Goal: Complete application form

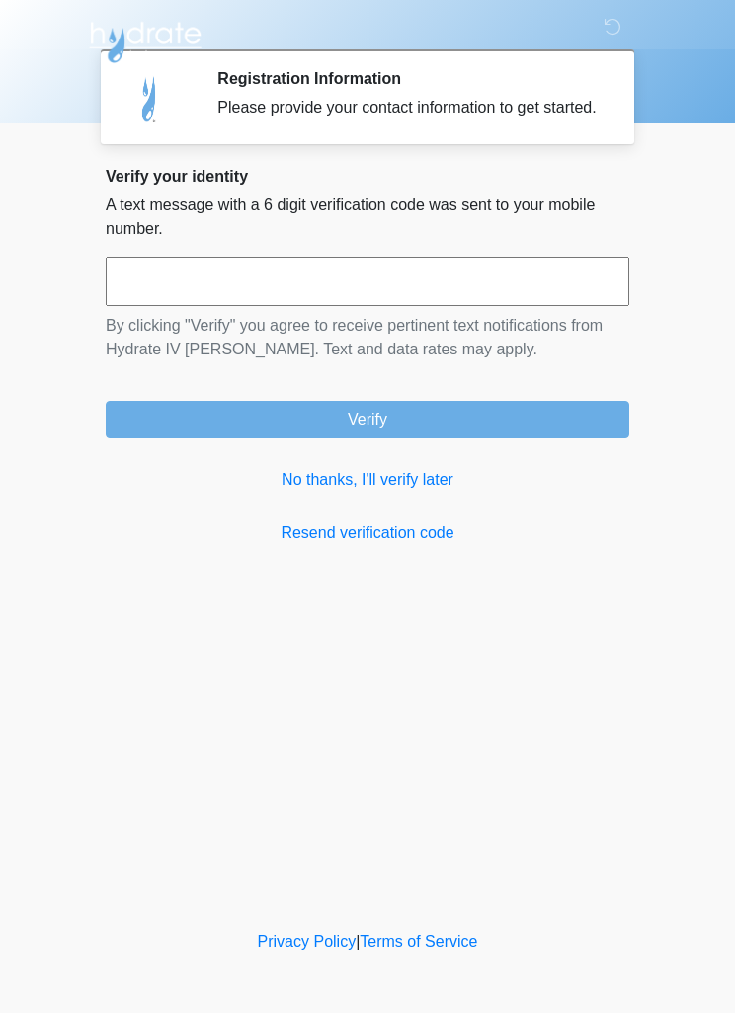
click at [279, 306] on input "text" at bounding box center [367, 281] width 523 height 49
type input "******"
click at [355, 438] on button "Verify" at bounding box center [367, 420] width 523 height 38
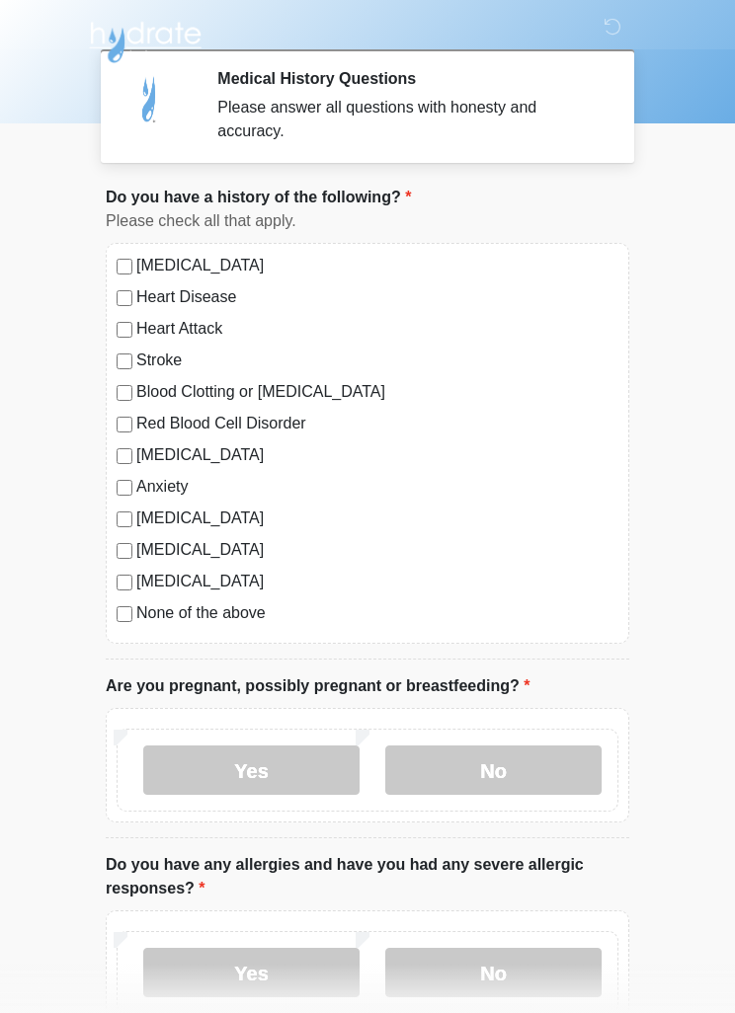
click at [138, 455] on label "Depression" at bounding box center [377, 455] width 482 height 24
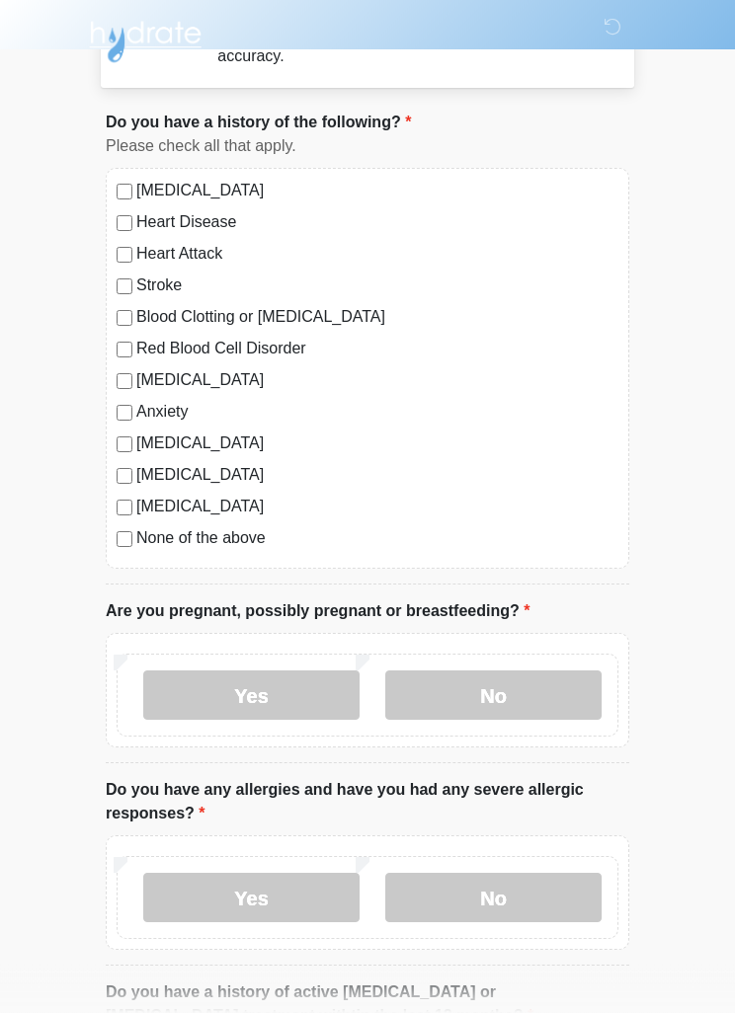
scroll to position [75, 0]
click at [494, 712] on label "No" at bounding box center [493, 694] width 216 height 49
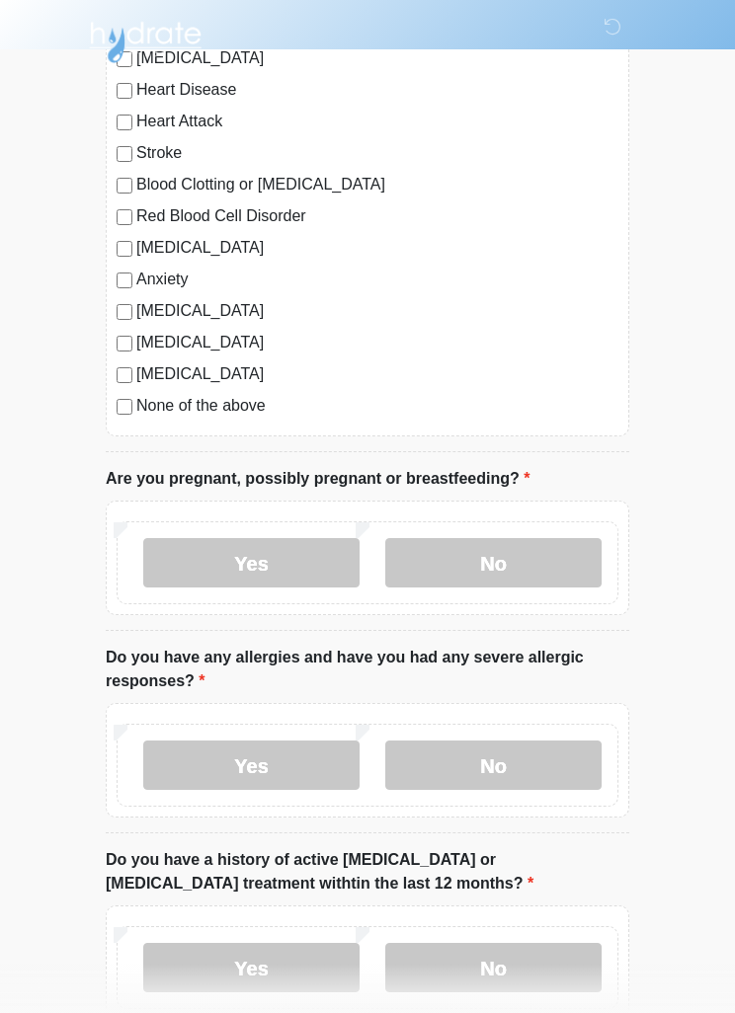
scroll to position [220, 0]
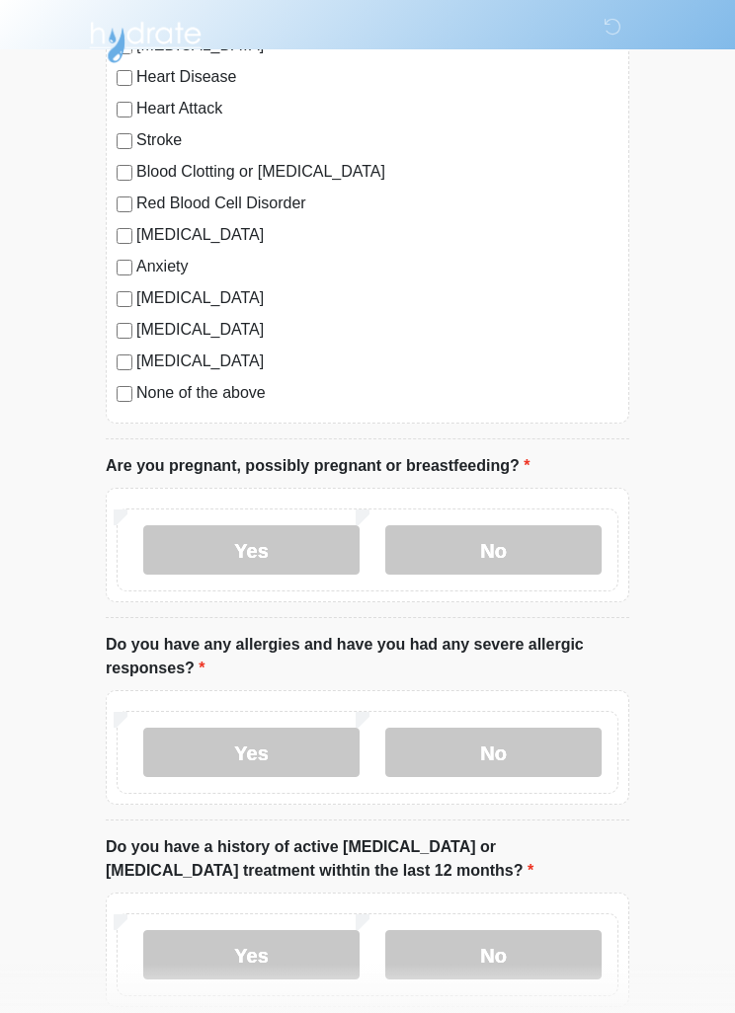
click at [508, 765] on label "No" at bounding box center [493, 752] width 216 height 49
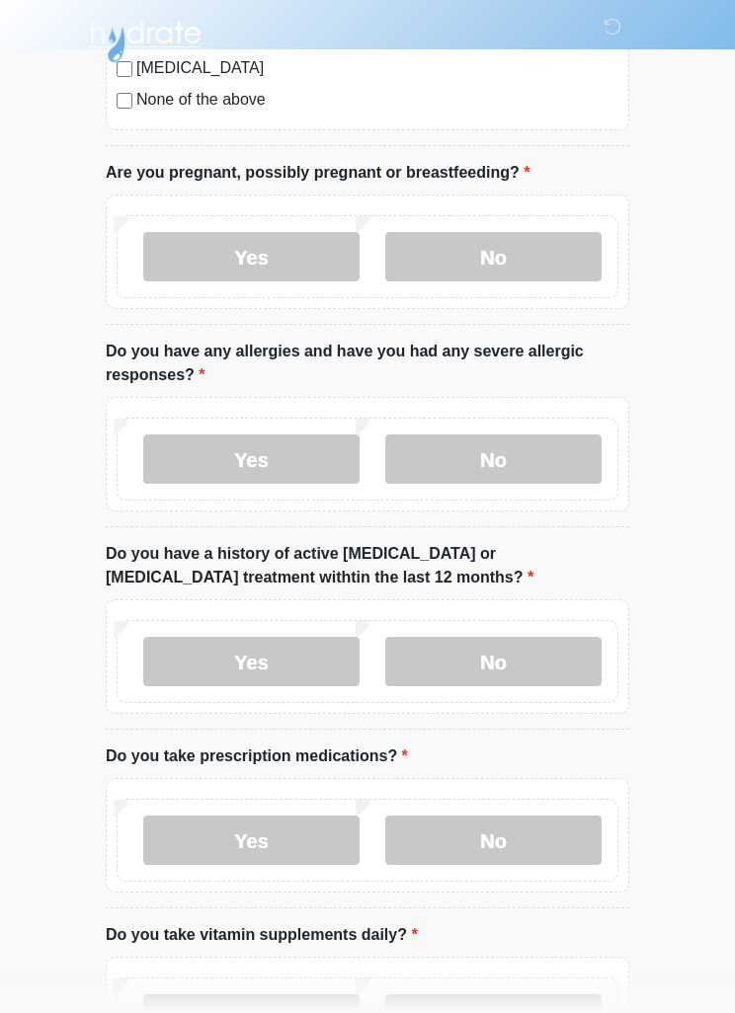
click at [521, 643] on label "No" at bounding box center [493, 662] width 216 height 49
click at [286, 848] on label "Yes" at bounding box center [251, 840] width 216 height 49
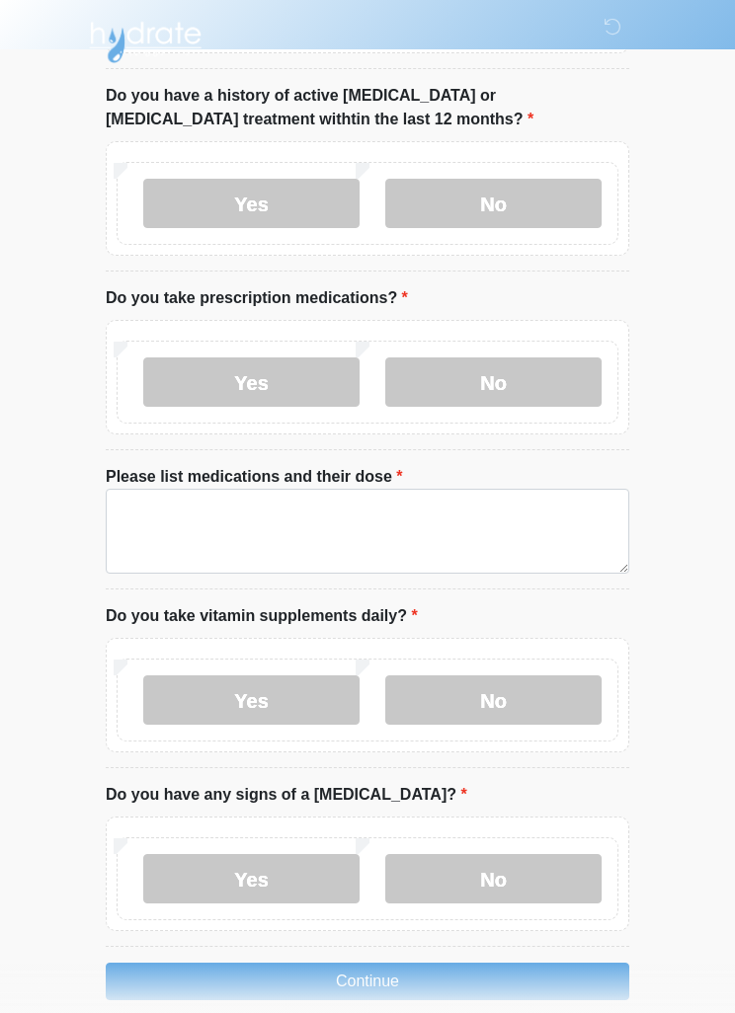
scroll to position [984, 0]
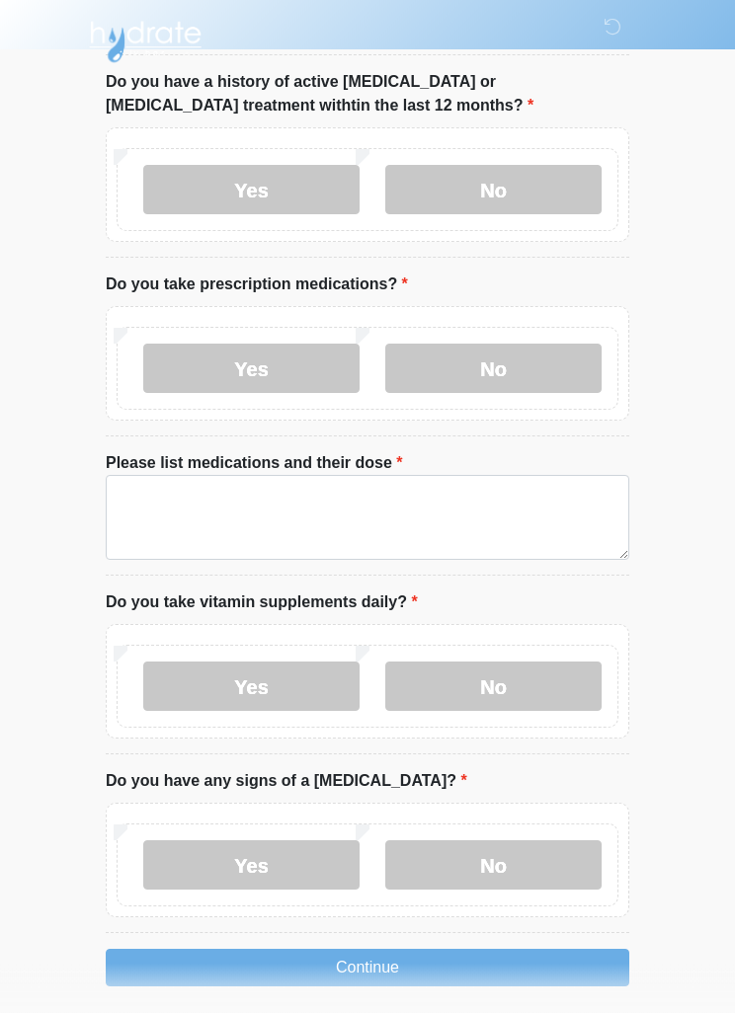
click at [304, 679] on label "Yes" at bounding box center [251, 687] width 216 height 49
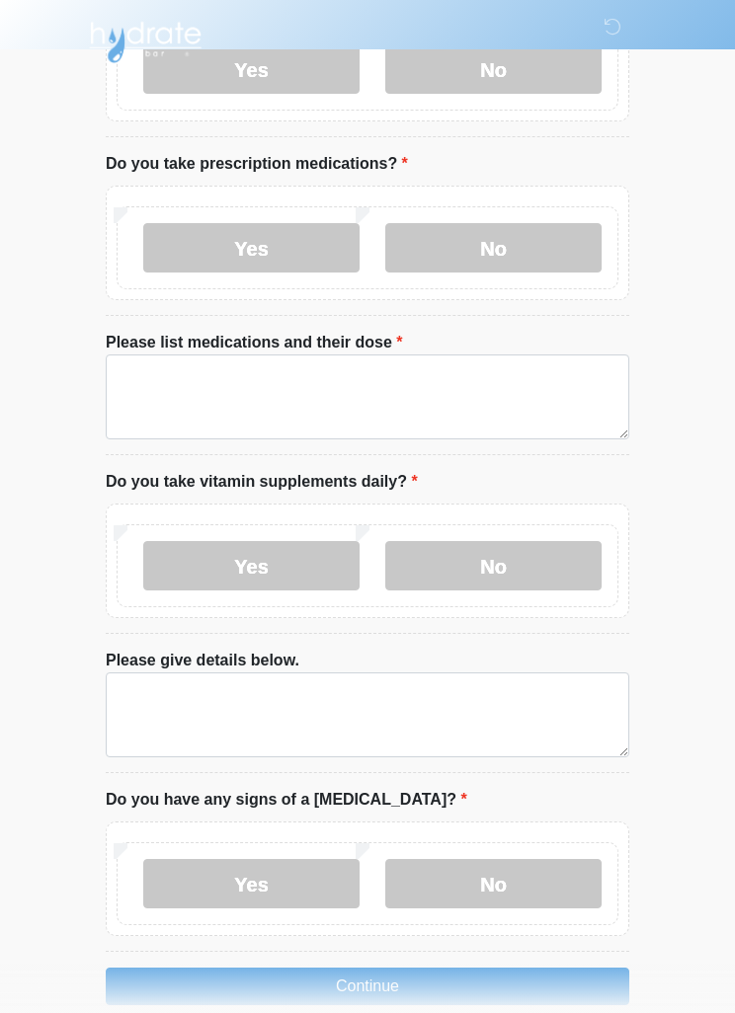
scroll to position [1137, 0]
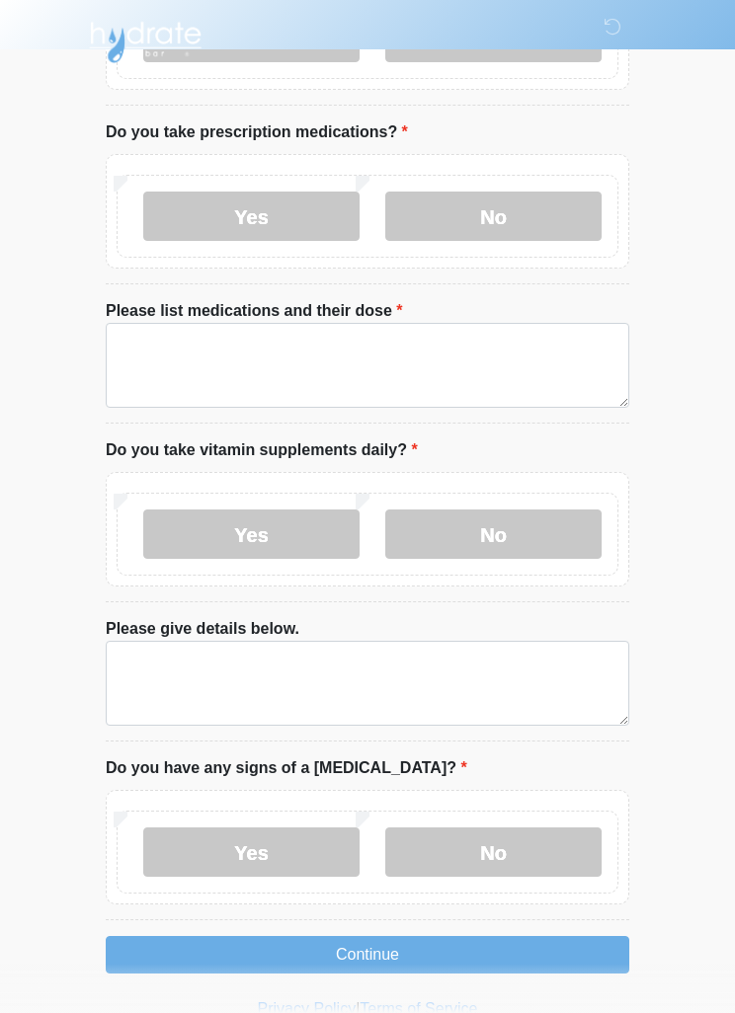
click at [559, 840] on label "No" at bounding box center [493, 851] width 216 height 49
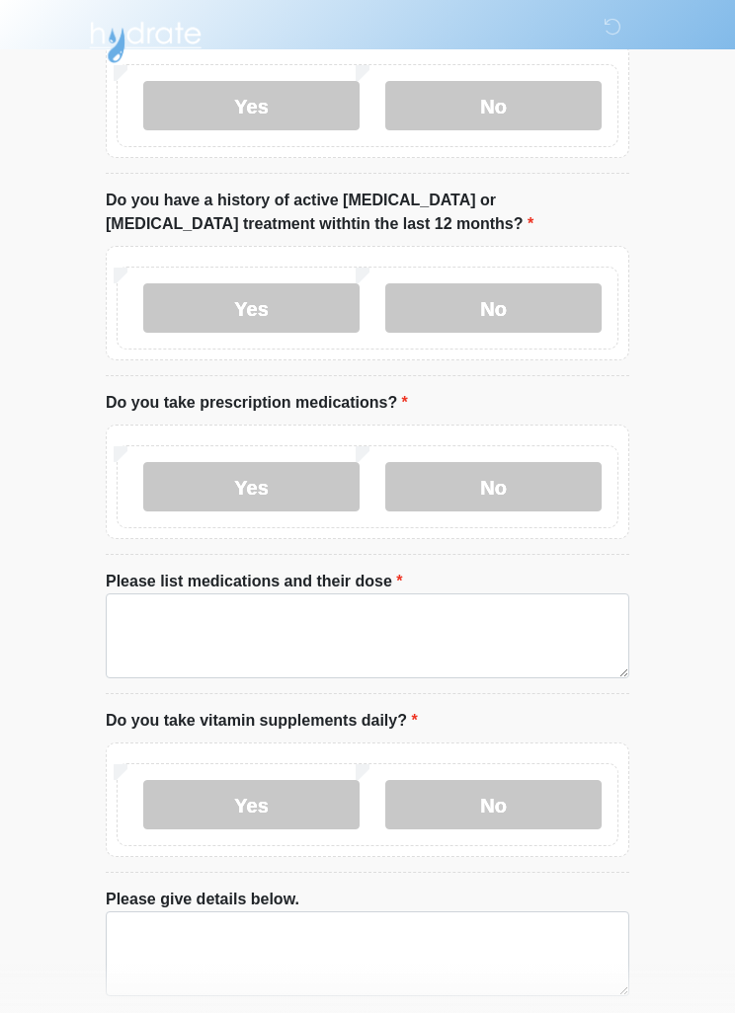
scroll to position [866, 0]
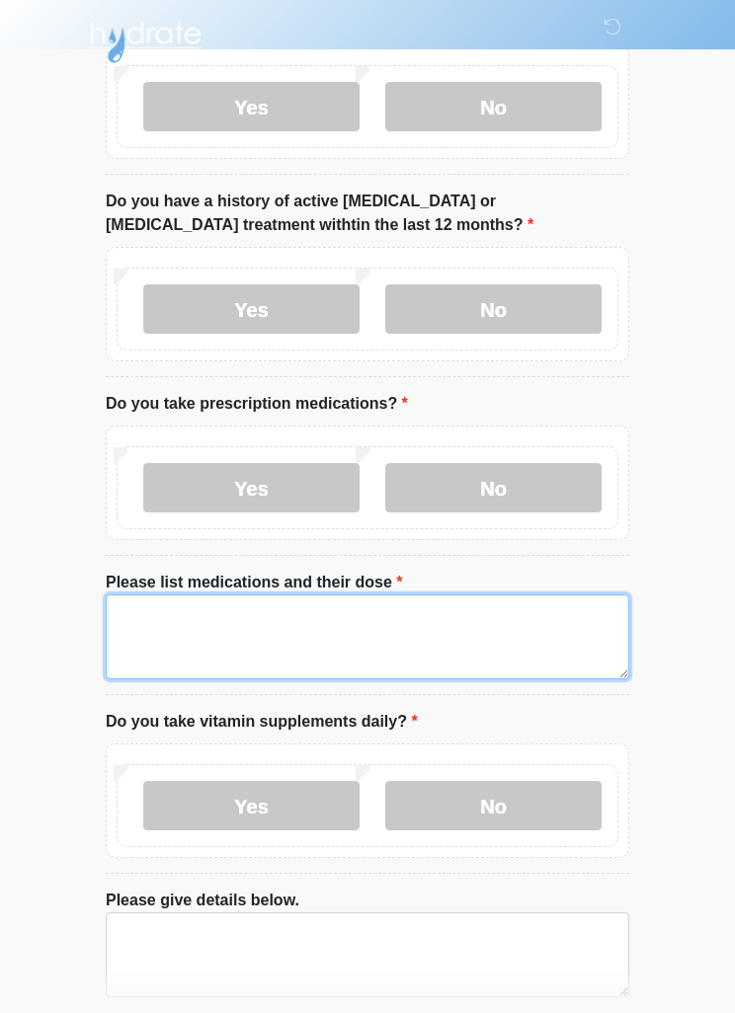
click at [481, 608] on textarea "Please list medications and their dose" at bounding box center [367, 636] width 523 height 85
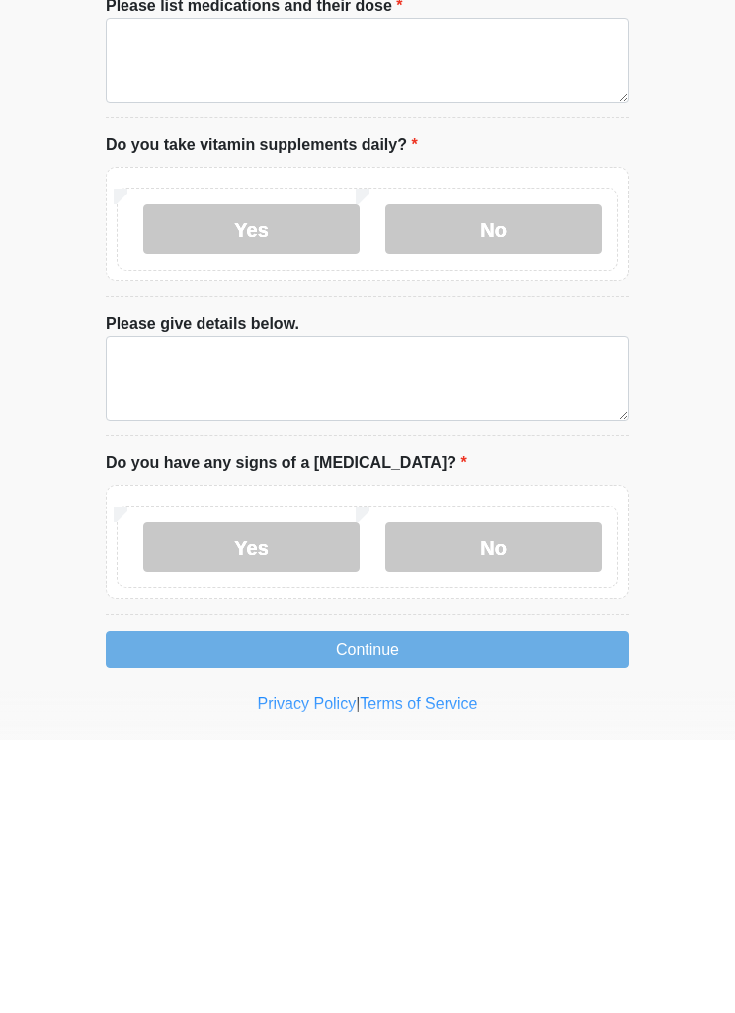
click at [512, 795] on label "No" at bounding box center [493, 819] width 216 height 49
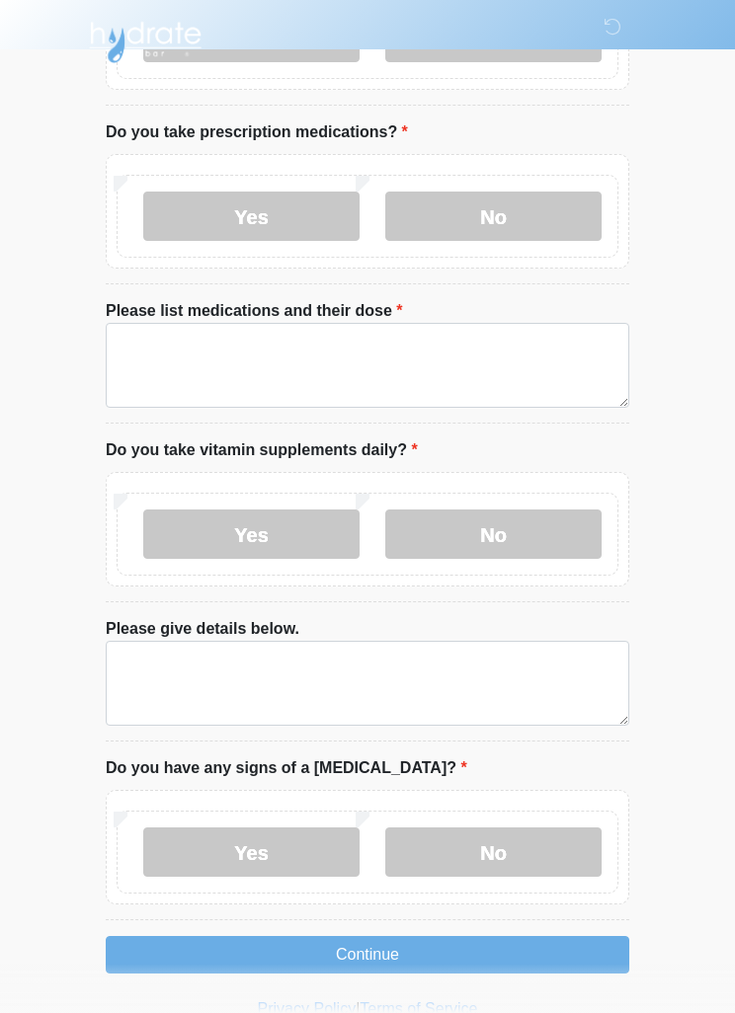
click at [522, 846] on label "No" at bounding box center [493, 851] width 216 height 49
click at [450, 946] on button "Continue" at bounding box center [367, 955] width 523 height 38
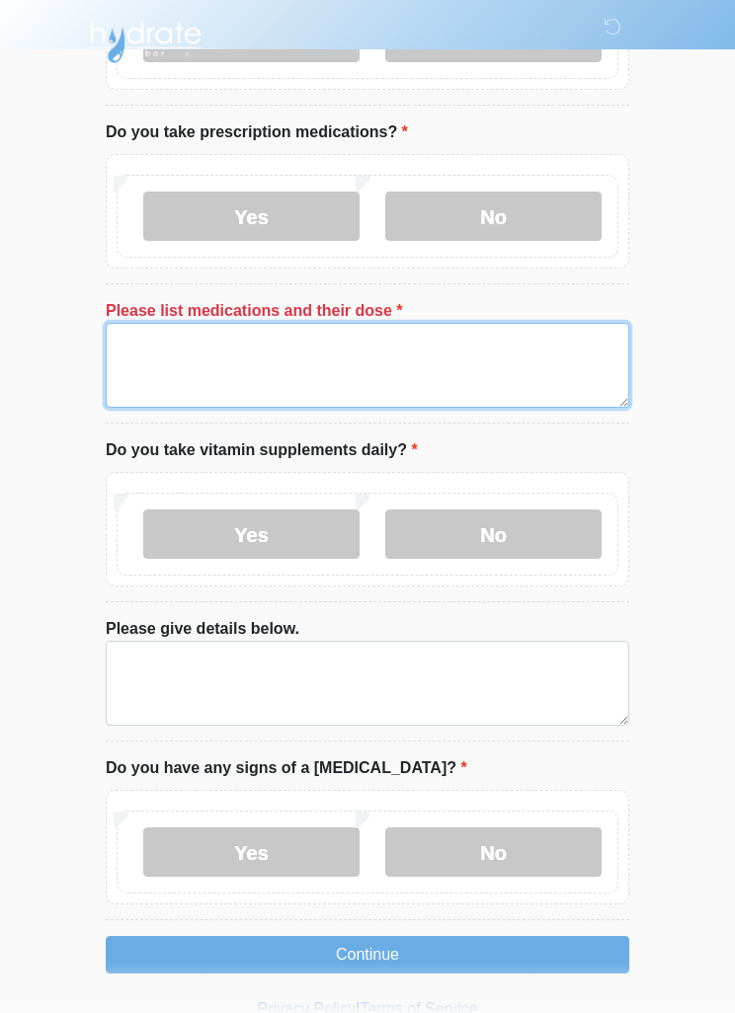
click at [209, 397] on textarea "Please list medications and their dose" at bounding box center [367, 365] width 523 height 85
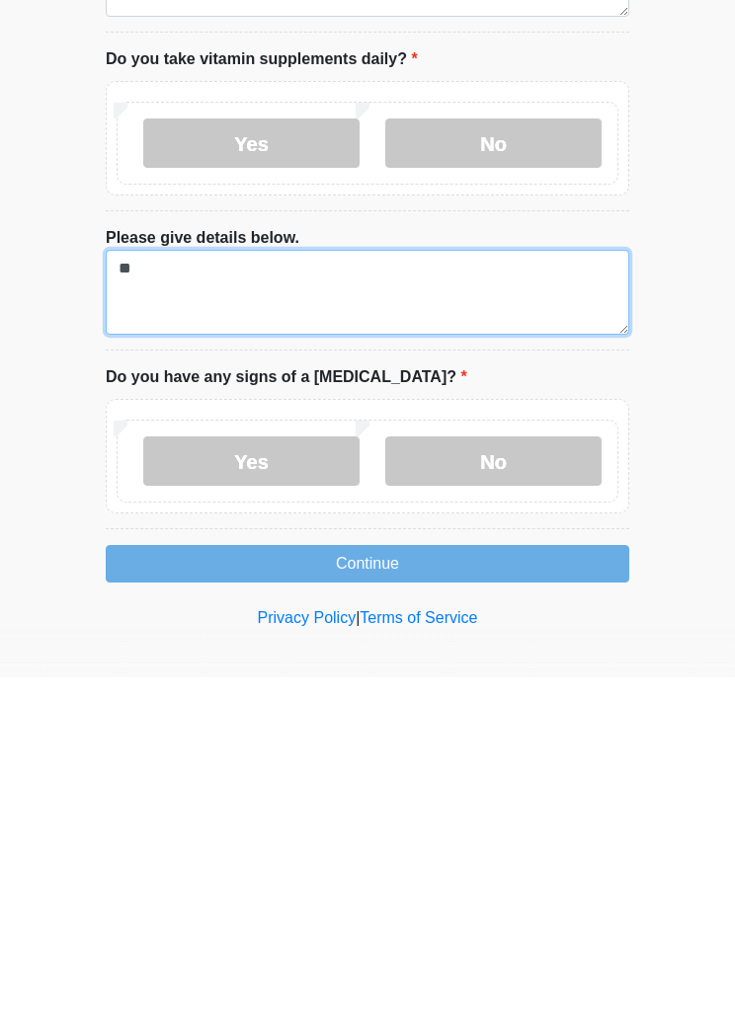
scroll to position [1201, 0]
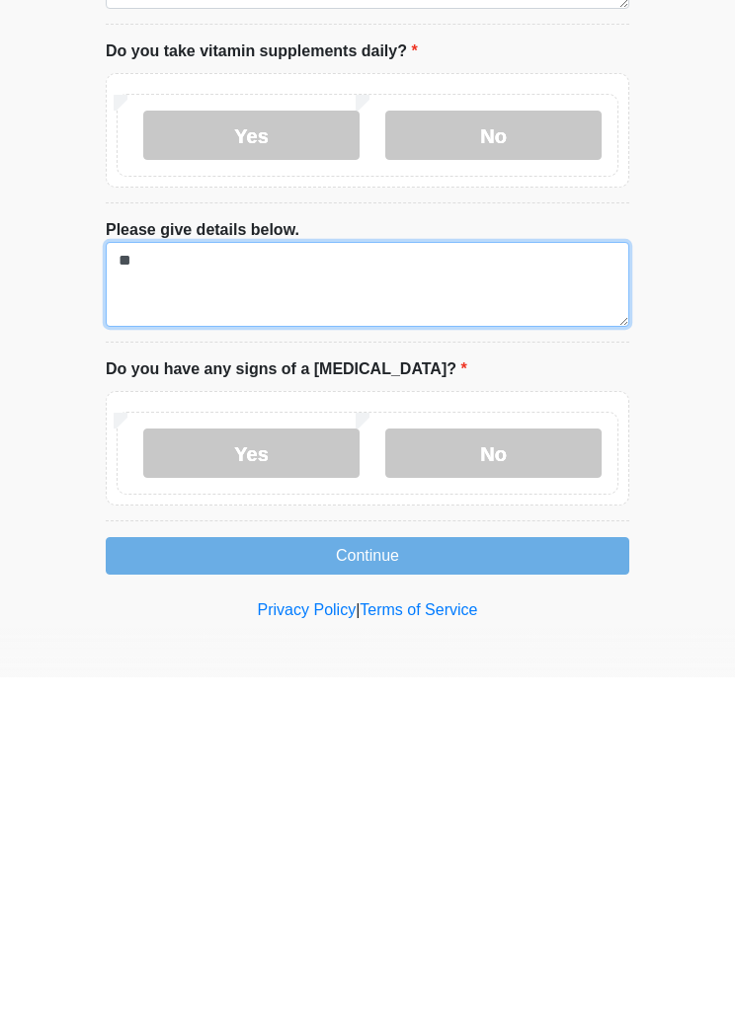
type textarea "*"
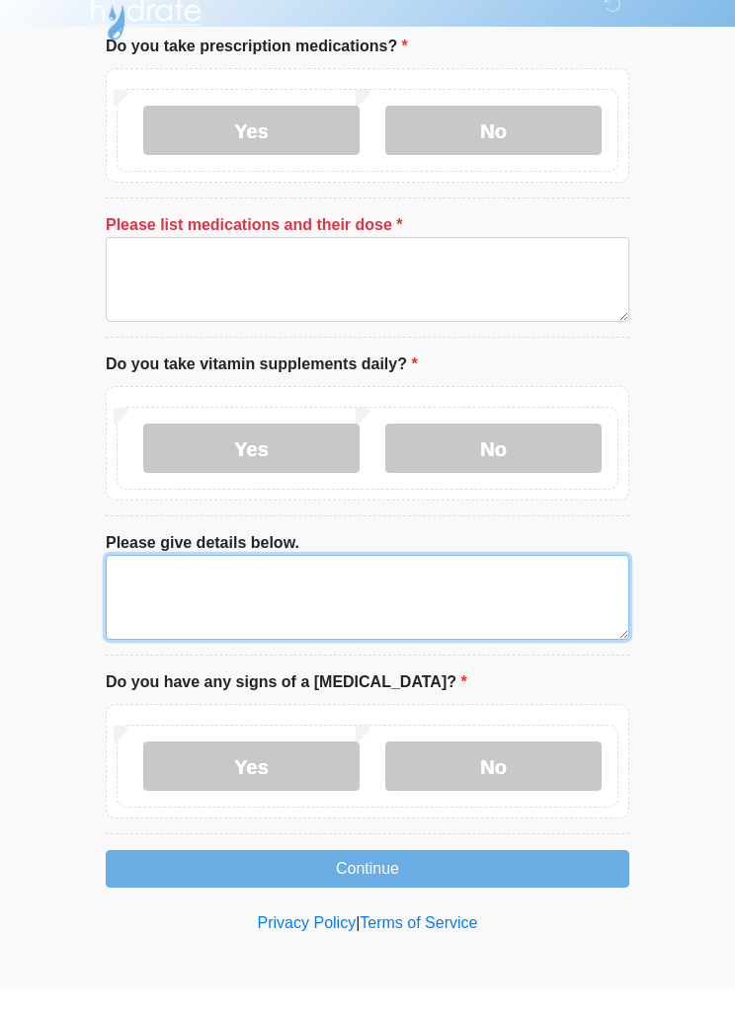
scroll to position [1165, 0]
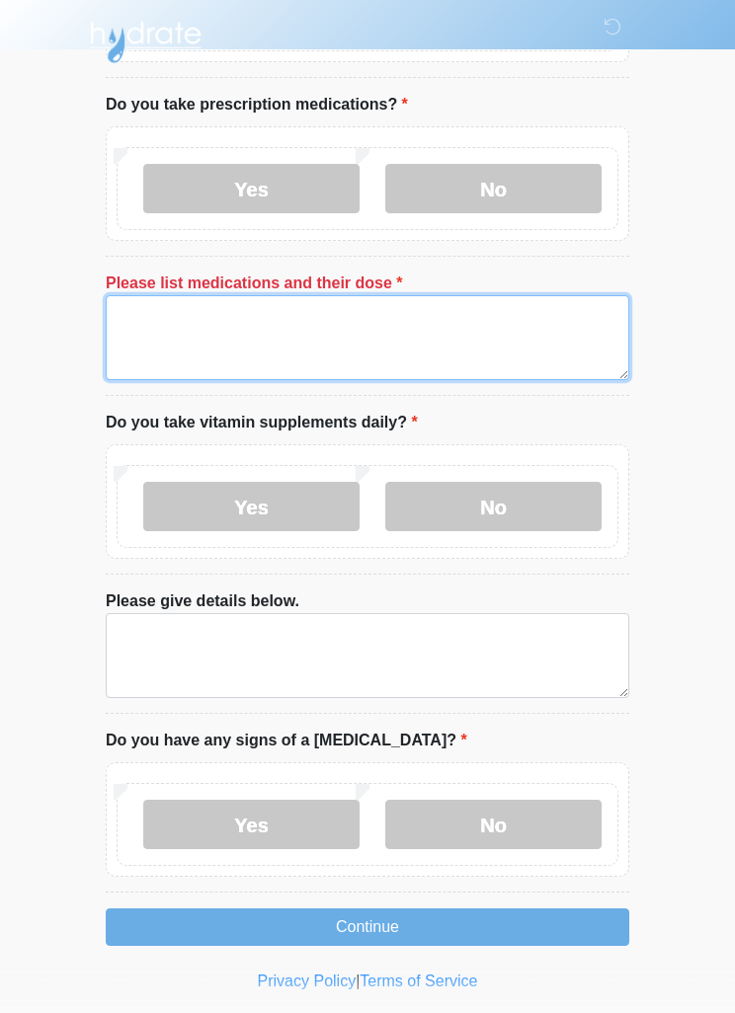
click at [536, 342] on textarea "Please list medications and their dose" at bounding box center [367, 337] width 523 height 85
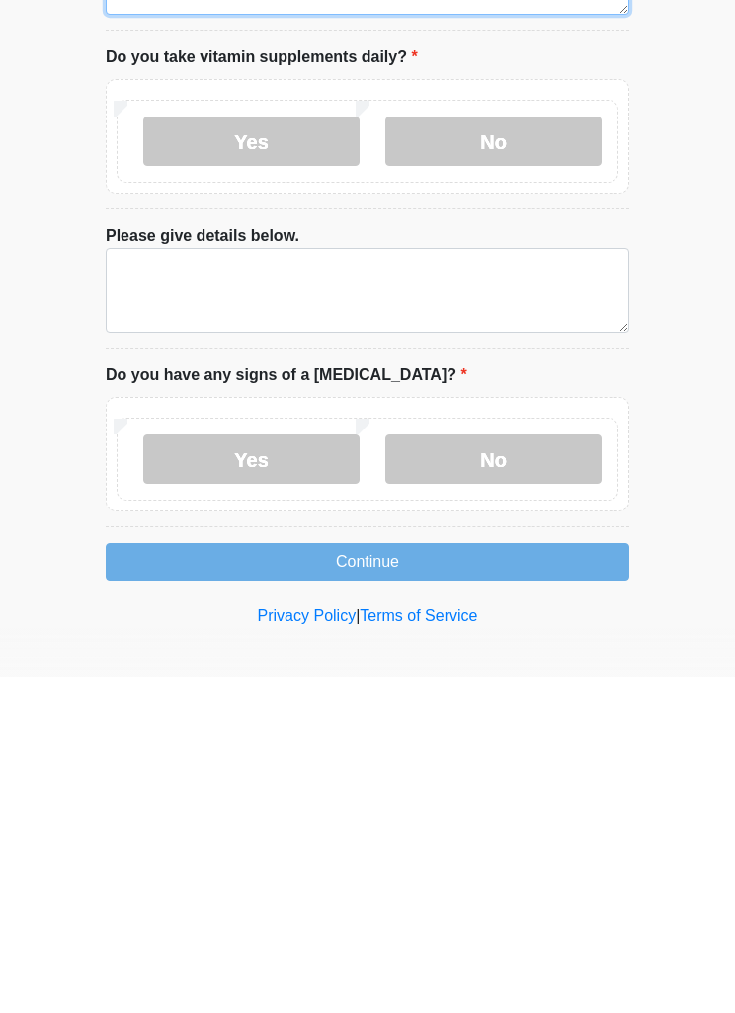
scroll to position [1201, 0]
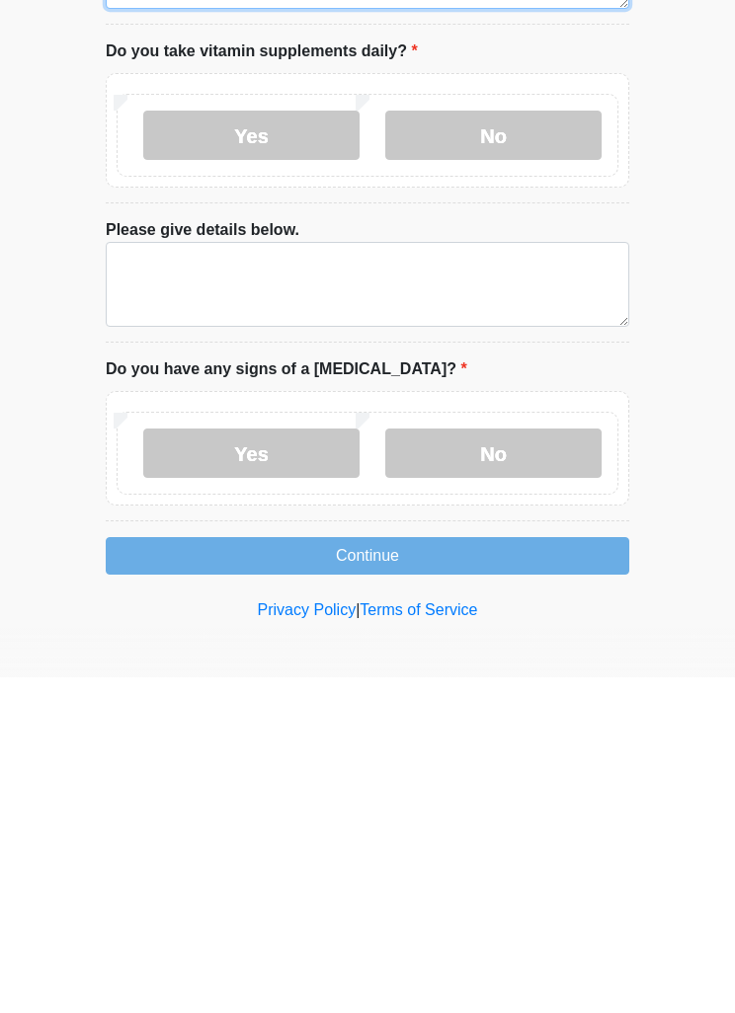
type textarea "*********"
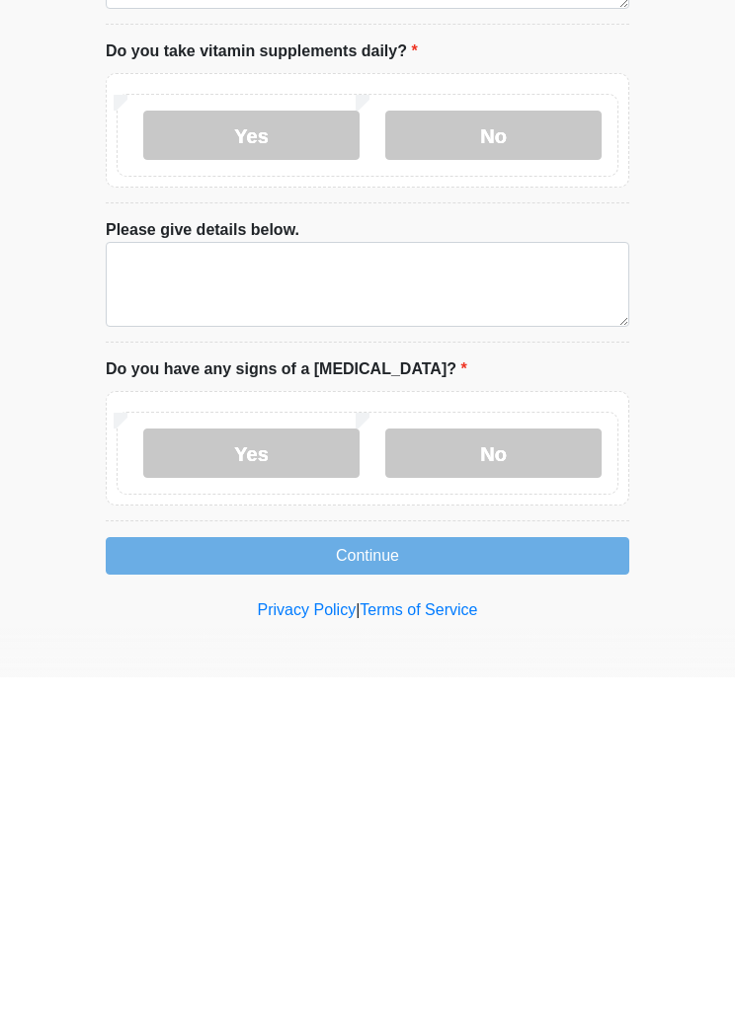
click at [563, 873] on button "Continue" at bounding box center [367, 892] width 523 height 38
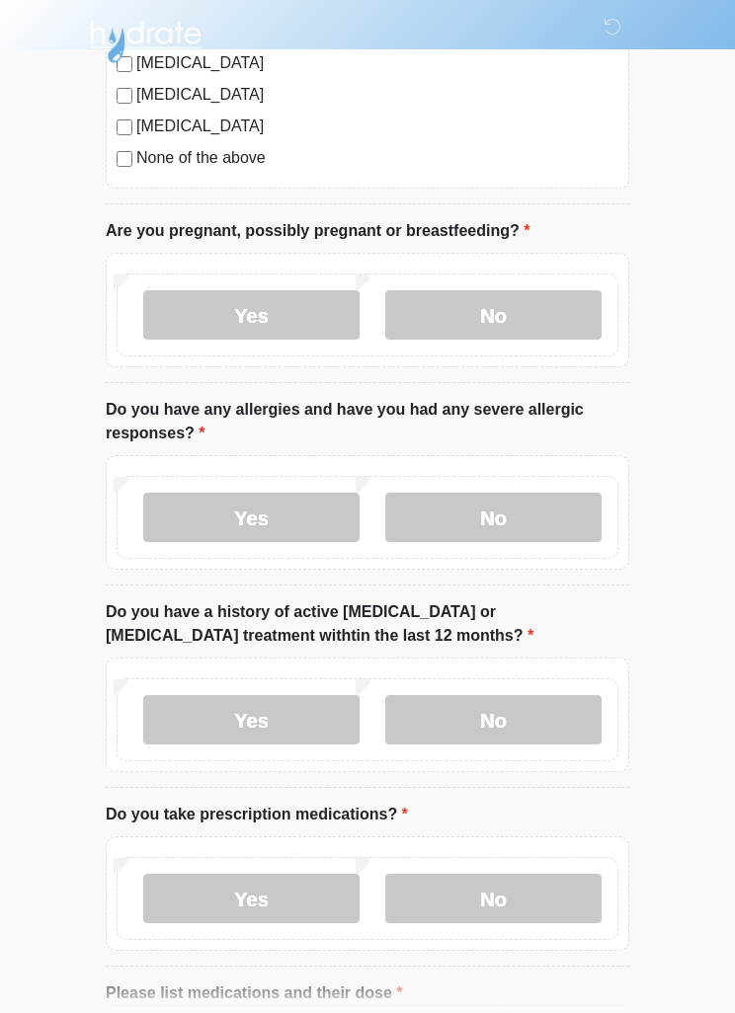
scroll to position [0, 0]
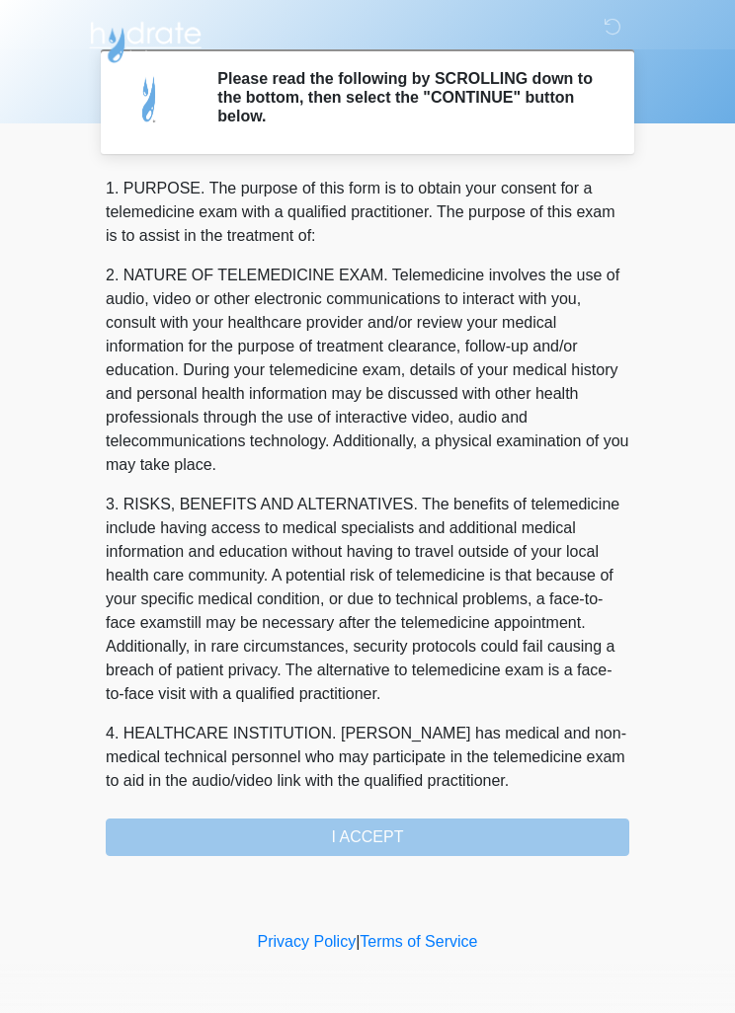
click at [542, 823] on div "1. PURPOSE. The purpose of this form is to obtain your consent for a telemedici…" at bounding box center [367, 516] width 523 height 679
click at [523, 863] on div "‎ ‎ Please read the following by SCROLLING down to the bottom, then select the …" at bounding box center [367, 463] width 592 height 887
click at [523, 862] on div "‎ ‎ Please read the following by SCROLLING down to the bottom, then select the …" at bounding box center [367, 463] width 592 height 887
click at [535, 820] on div "1. PURPOSE. The purpose of this form is to obtain your consent for a telemedici…" at bounding box center [367, 516] width 523 height 679
click at [455, 414] on p "2. NATURE OF TELEMEDICINE EXAM. Telemedicine involves the use of audio, video o…" at bounding box center [367, 370] width 523 height 213
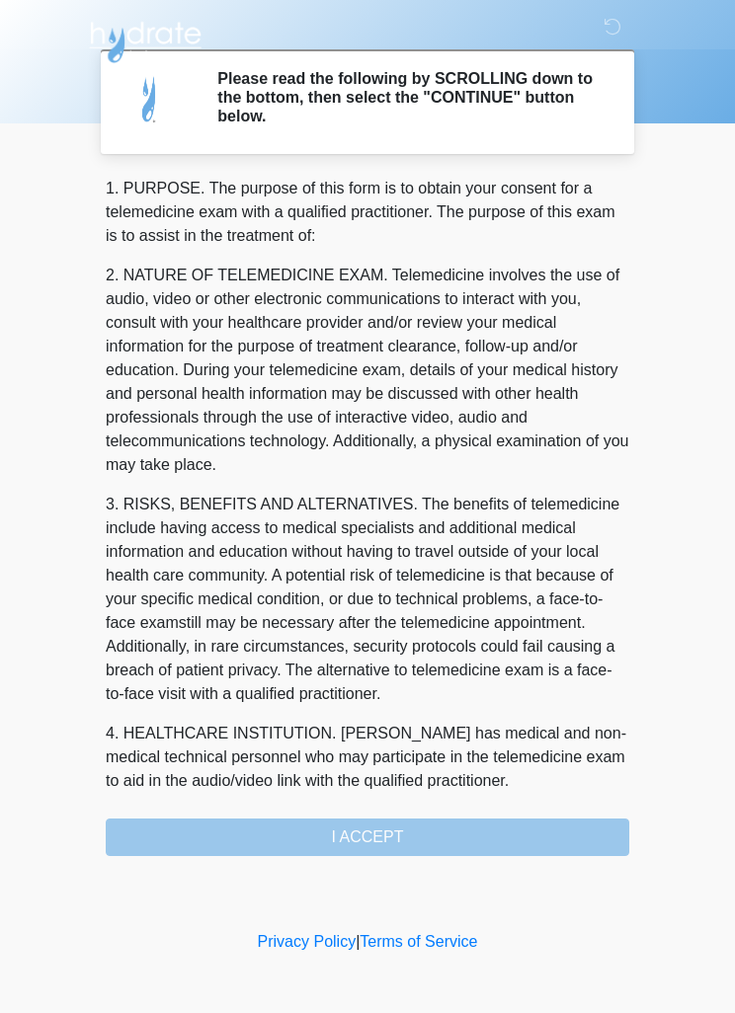
click at [382, 821] on div "1. PURPOSE. The purpose of this form is to obtain your consent for a telemedici…" at bounding box center [367, 516] width 523 height 679
click at [363, 852] on div "1. PURPOSE. The purpose of this form is to obtain your consent for a telemedici…" at bounding box center [367, 516] width 523 height 679
click at [386, 850] on div "1. PURPOSE. The purpose of this form is to obtain your consent for a telemedici…" at bounding box center [367, 516] width 523 height 679
click at [353, 846] on div "1. PURPOSE. The purpose of this form is to obtain your consent for a telemedici…" at bounding box center [367, 516] width 523 height 679
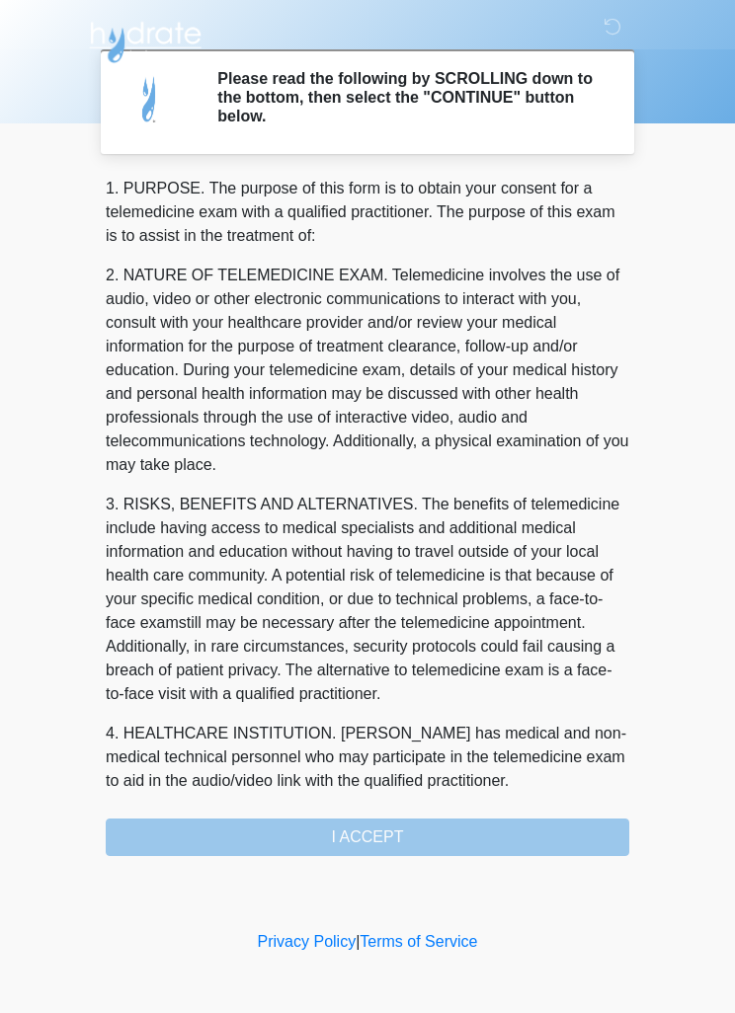
click at [386, 836] on div "1. PURPOSE. The purpose of this form is to obtain your consent for a telemedici…" at bounding box center [367, 516] width 523 height 679
click at [371, 837] on div "1. PURPOSE. The purpose of this form is to obtain your consent for a telemedici…" at bounding box center [367, 516] width 523 height 679
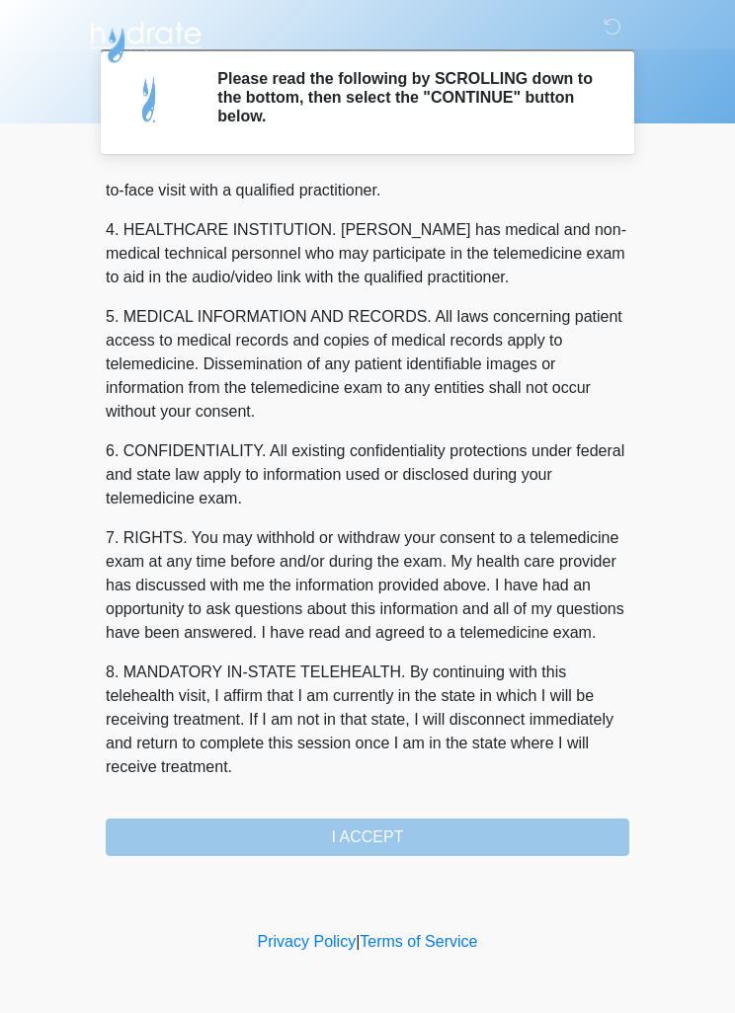
scroll to position [551, 0]
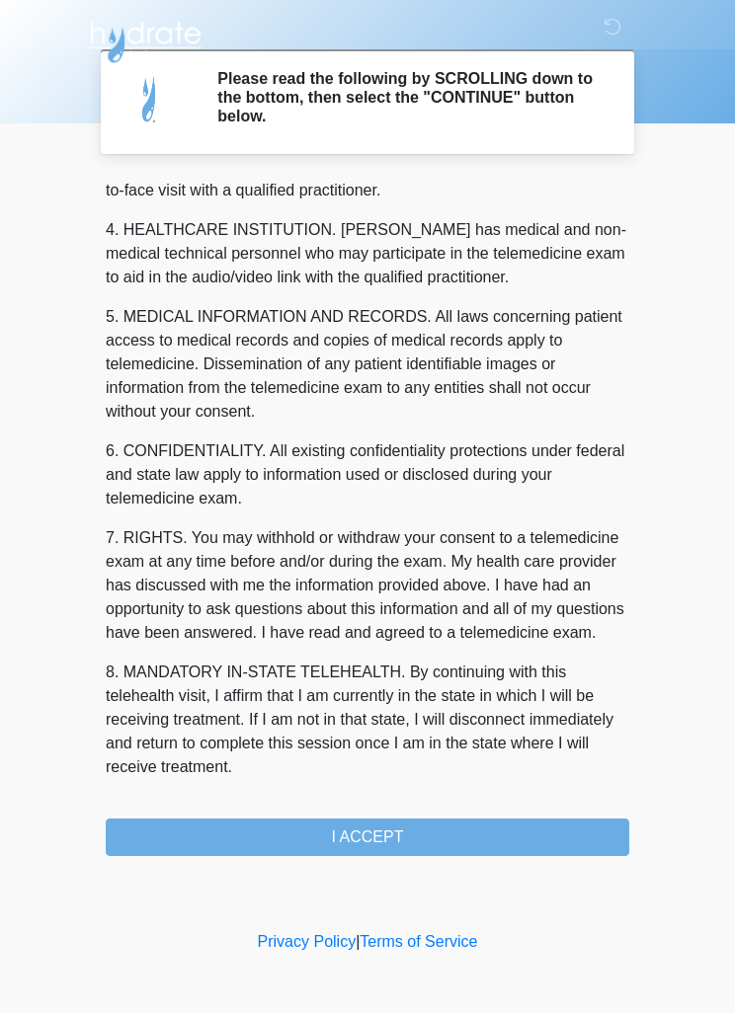
click at [359, 839] on button "I ACCEPT" at bounding box center [367, 838] width 523 height 38
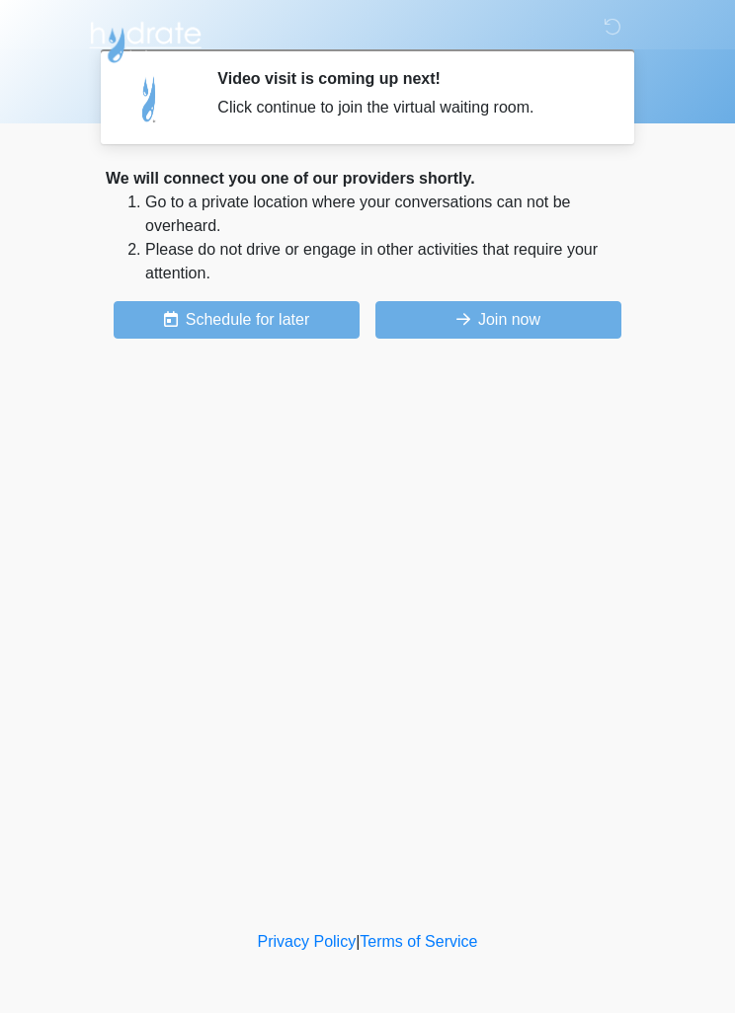
click at [571, 334] on button "Join now" at bounding box center [498, 320] width 246 height 38
